Goal: Navigation & Orientation: Find specific page/section

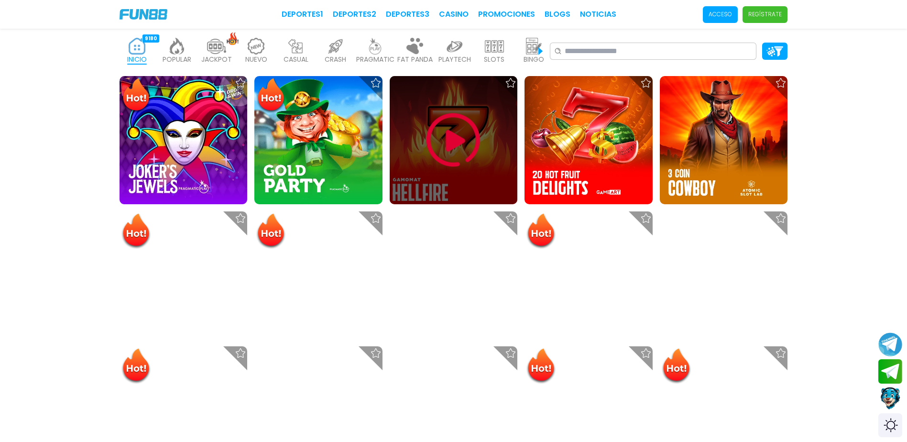
scroll to position [239, 0]
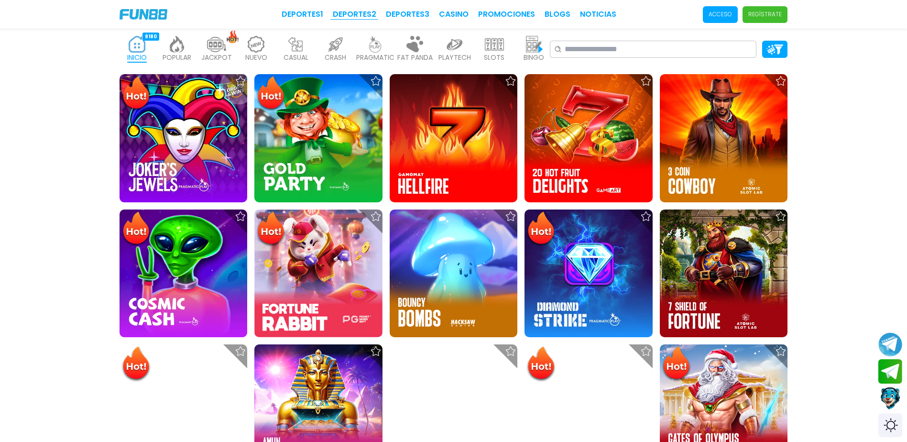
click at [366, 15] on link "Deportes 2" at bounding box center [355, 14] width 44 height 11
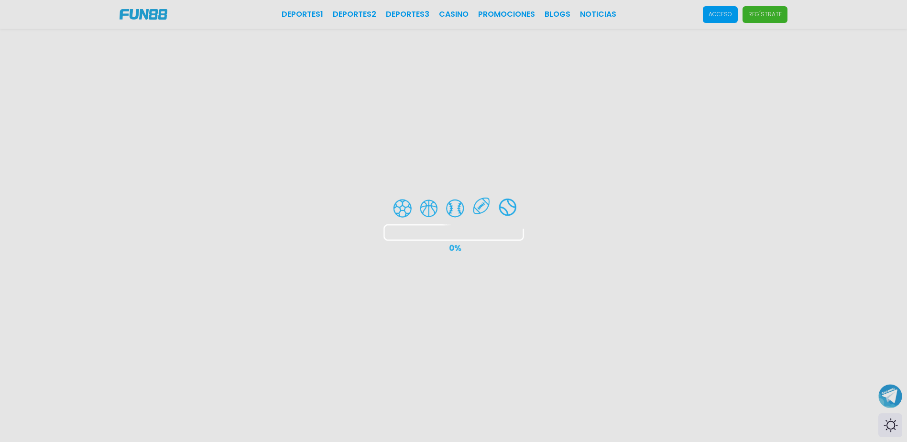
click at [416, 16] on div at bounding box center [453, 221] width 907 height 442
drag, startPoint x: 462, startPoint y: 14, endPoint x: 868, endPoint y: 74, distance: 409.7
click at [467, 15] on div at bounding box center [453, 221] width 907 height 442
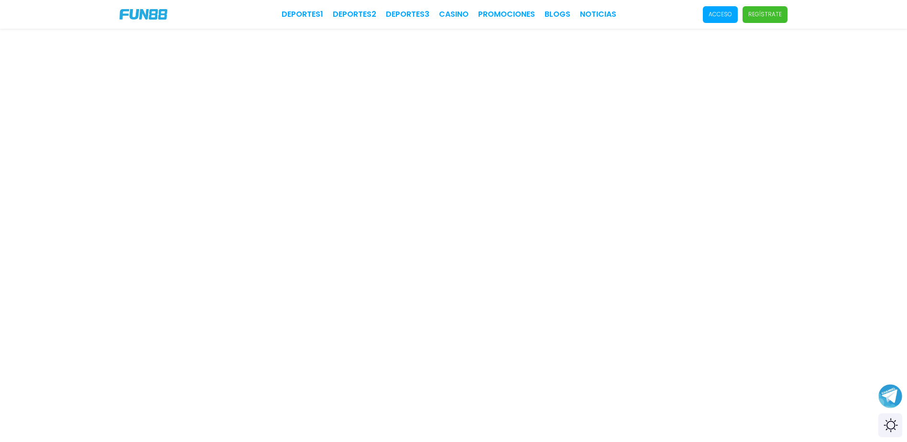
click at [305, 10] on link "Deportes 1" at bounding box center [303, 14] width 42 height 11
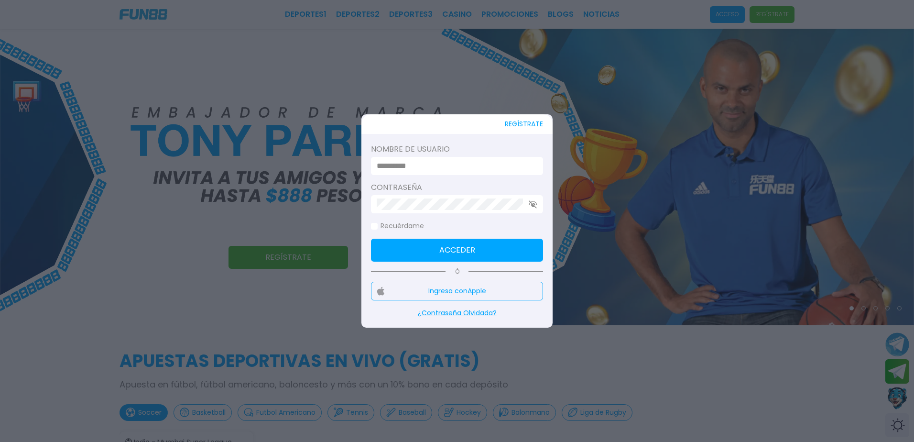
click at [810, 168] on div at bounding box center [457, 221] width 914 height 442
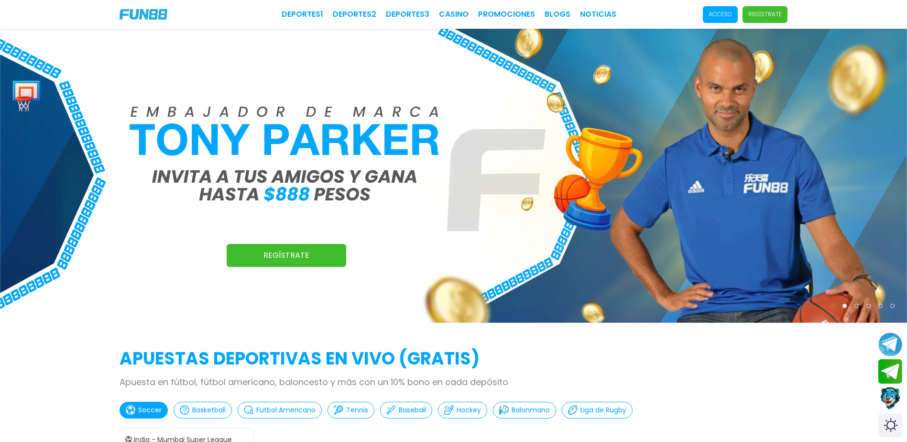
click at [149, 19] on img at bounding box center [144, 14] width 48 height 11
click at [421, 12] on link "Deportes 3" at bounding box center [408, 14] width 44 height 11
